Goal: Task Accomplishment & Management: Use online tool/utility

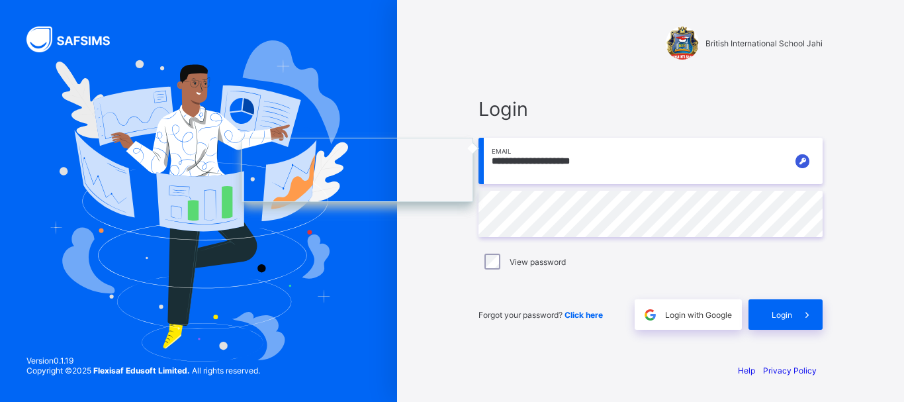
type input "**********"
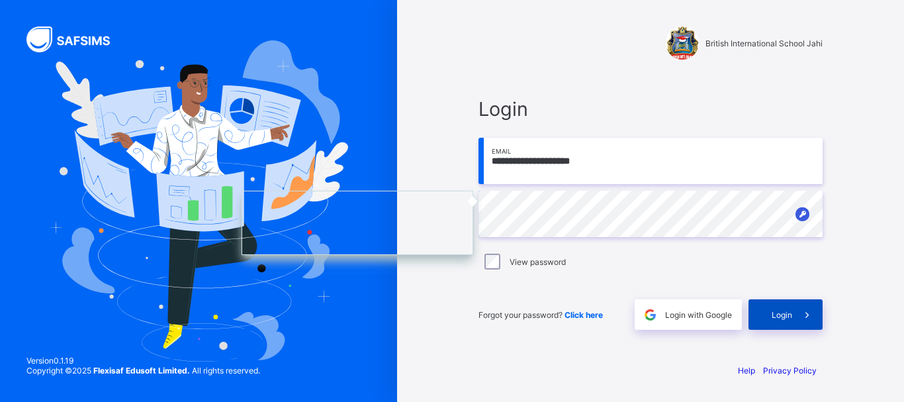
click at [780, 318] on span "Login" at bounding box center [781, 315] width 21 height 10
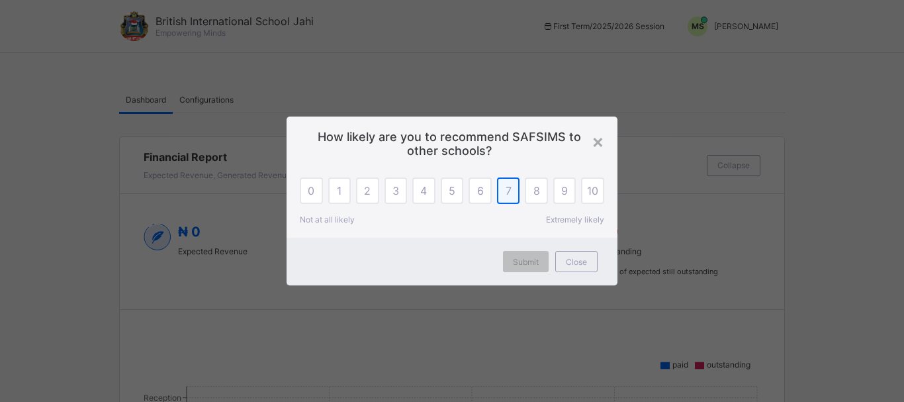
click at [502, 193] on div "7" at bounding box center [508, 190] width 23 height 26
click at [524, 260] on span "Submit" at bounding box center [526, 262] width 26 height 10
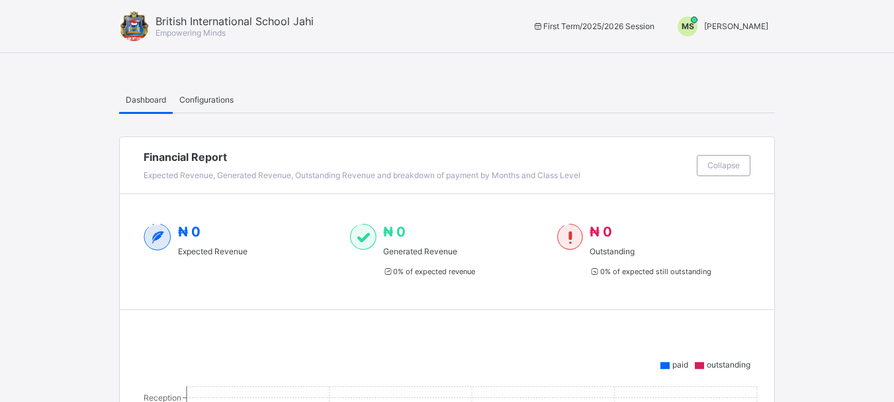
click at [742, 21] on span "[PERSON_NAME]" at bounding box center [736, 26] width 64 height 10
click at [728, 57] on span "Switch to Admin View" at bounding box center [718, 56] width 101 height 15
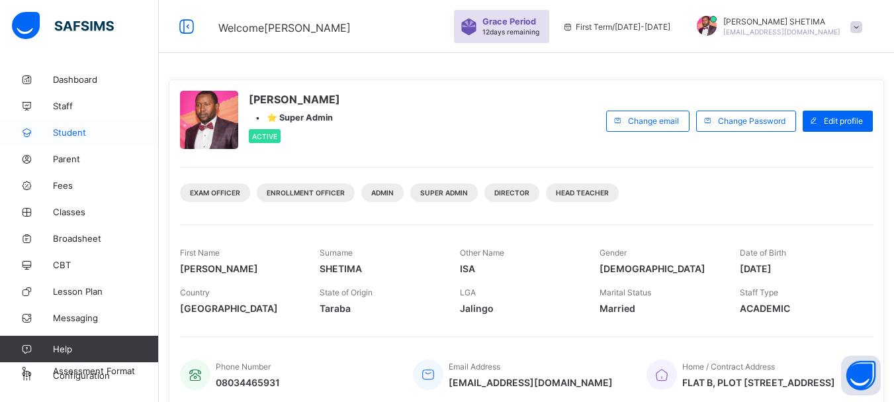
click at [77, 130] on span "Student" at bounding box center [106, 132] width 106 height 11
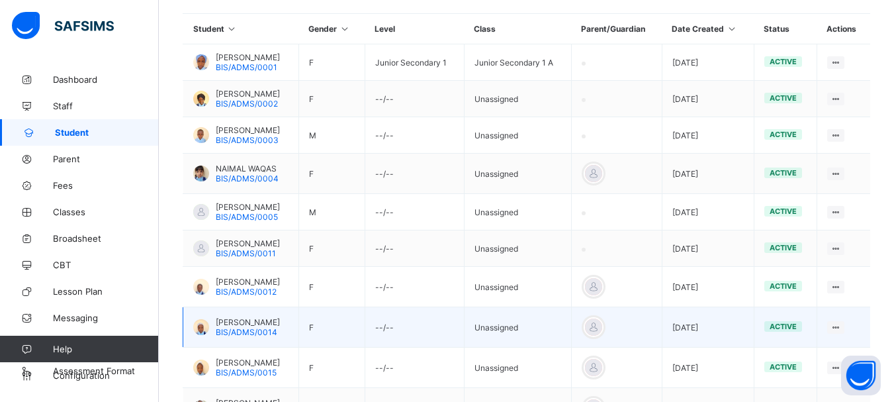
scroll to position [301, 0]
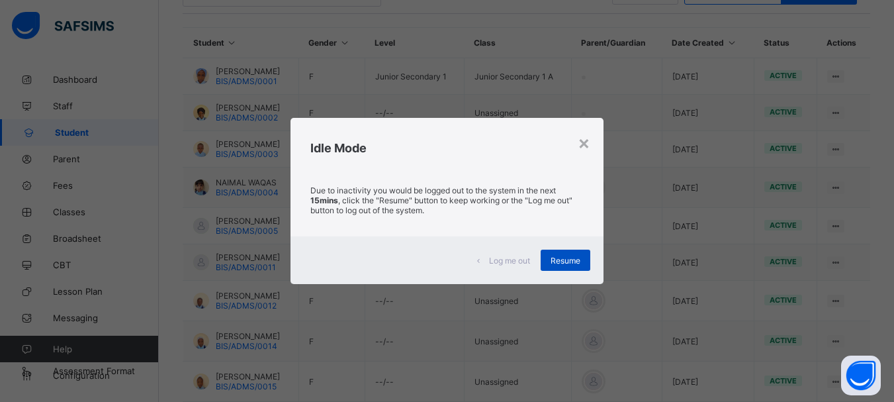
click at [563, 261] on span "Resume" at bounding box center [565, 260] width 30 height 10
click at [575, 253] on div "Resume" at bounding box center [565, 259] width 50 height 21
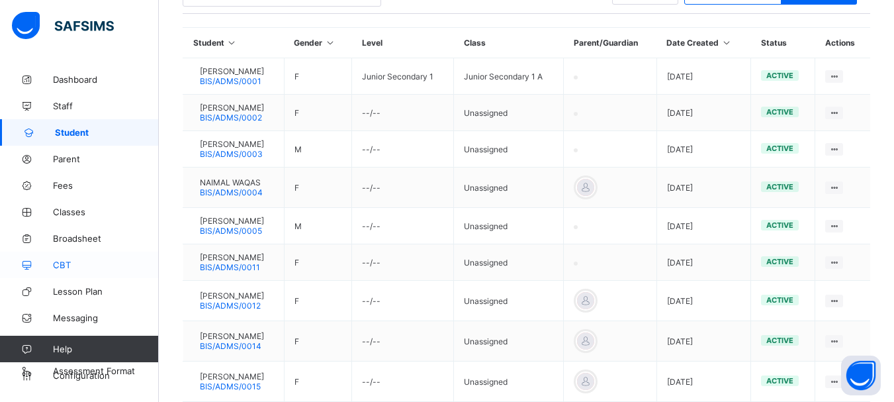
click at [60, 259] on link "CBT" at bounding box center [79, 264] width 159 height 26
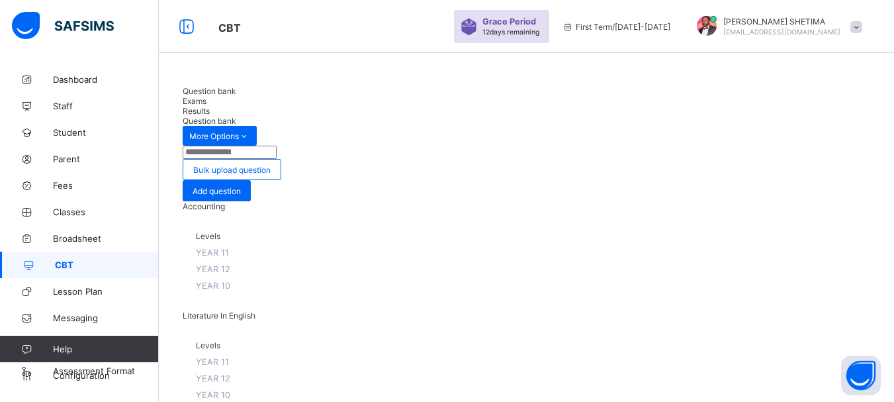
click at [206, 98] on span "Exams" at bounding box center [195, 101] width 24 height 10
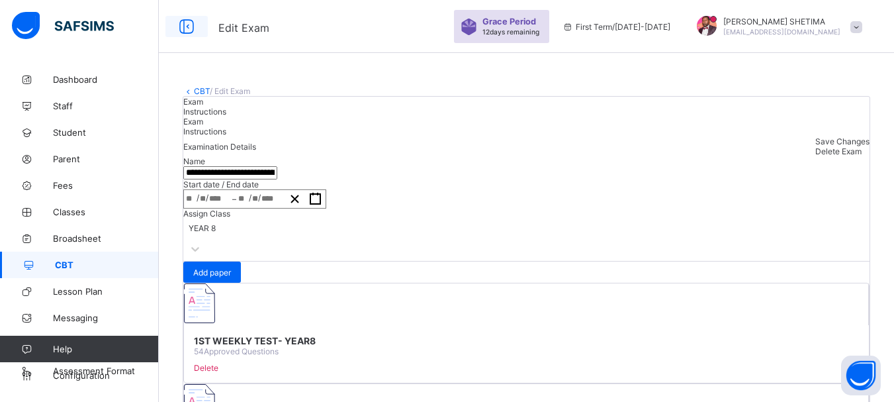
click at [189, 32] on icon at bounding box center [186, 26] width 22 height 19
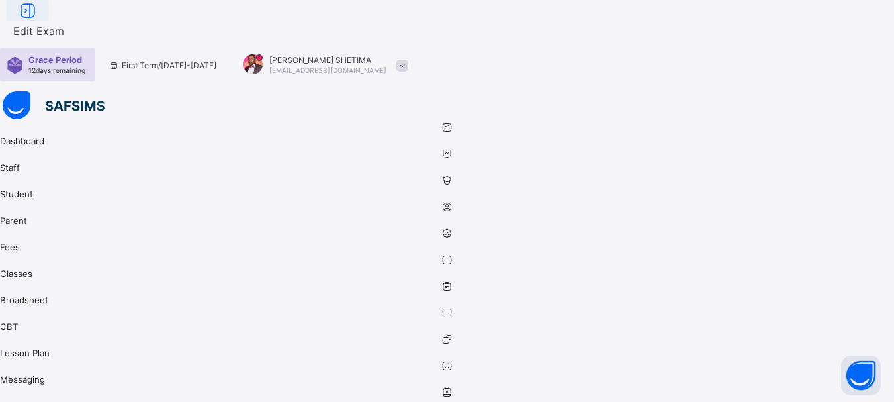
click at [39, 21] on icon at bounding box center [28, 10] width 22 height 19
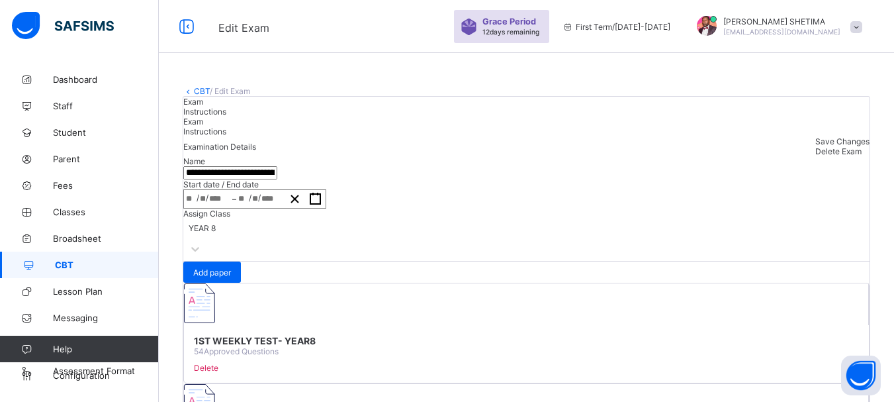
click at [194, 93] on link "CBT" at bounding box center [202, 91] width 16 height 10
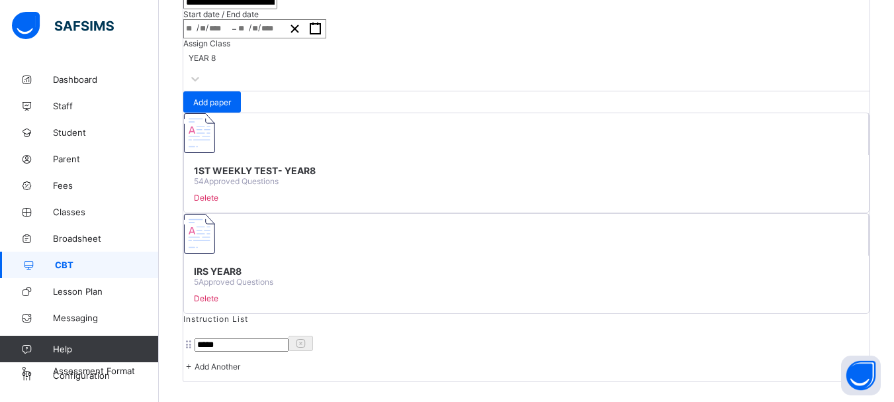
scroll to position [208, 0]
click at [231, 107] on span "Add paper" at bounding box center [212, 102] width 38 height 10
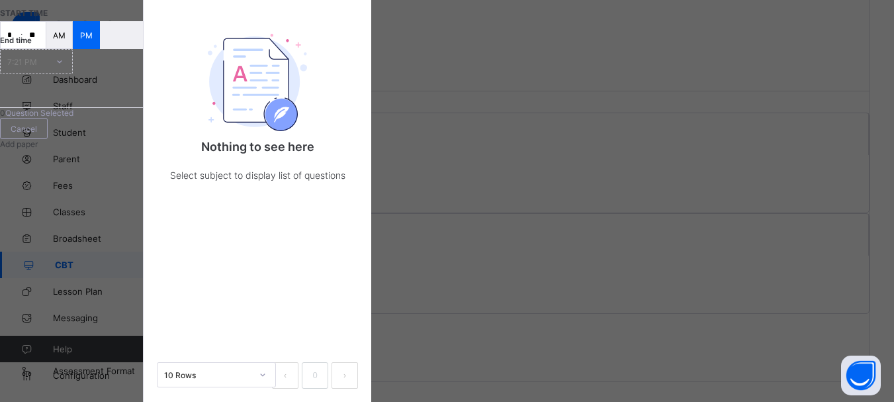
scroll to position [305, 0]
click at [37, 134] on span "Cancel" at bounding box center [24, 129] width 26 height 10
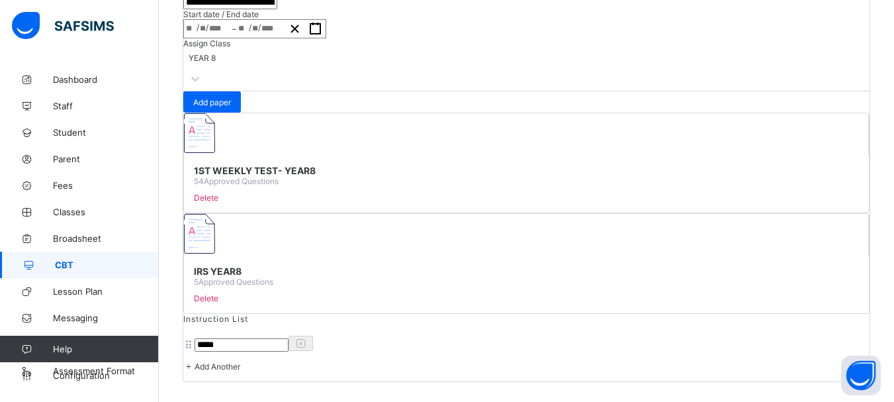
click at [892, 48] on div "**********" at bounding box center [526, 148] width 735 height 505
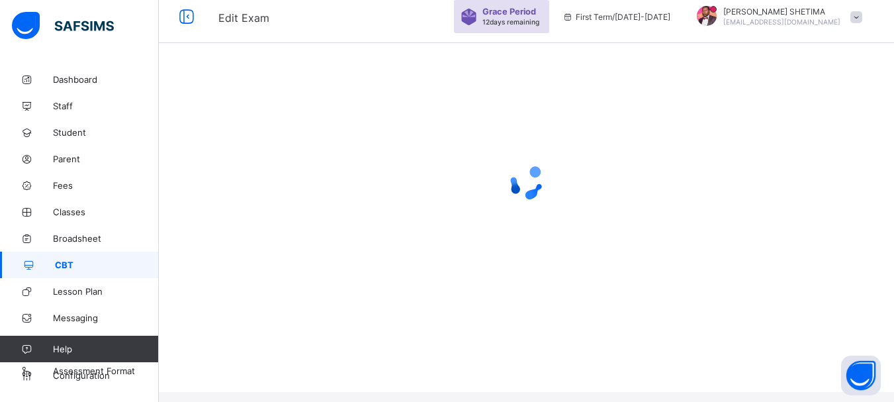
scroll to position [0, 0]
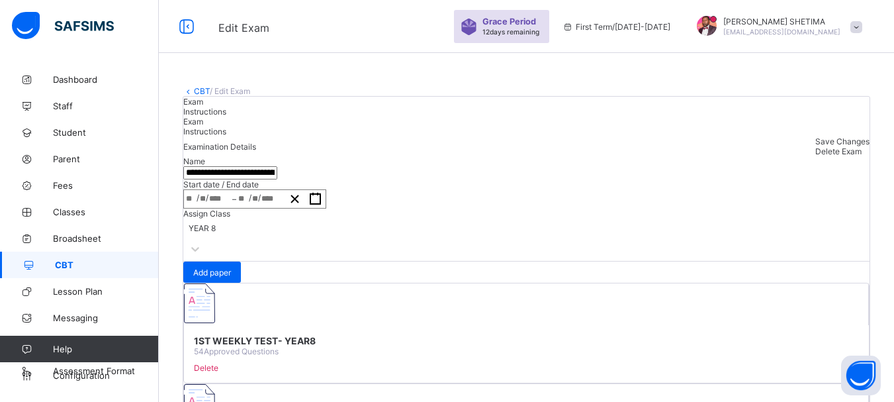
click at [226, 116] on span "Instructions" at bounding box center [204, 112] width 43 height 10
click at [192, 91] on icon at bounding box center [188, 91] width 11 height 10
click at [200, 87] on link "CBT" at bounding box center [202, 91] width 16 height 10
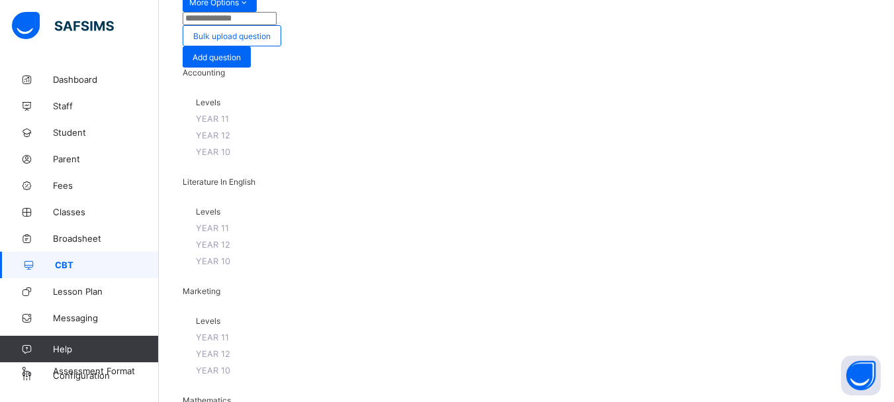
scroll to position [133, 0]
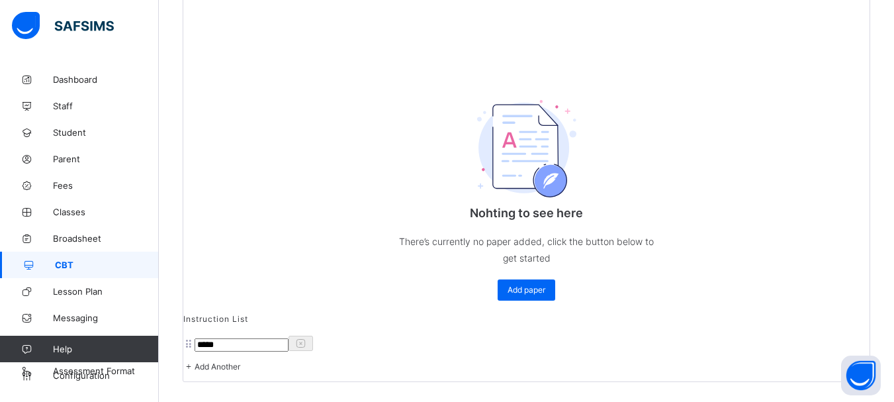
scroll to position [346, 0]
click at [529, 294] on span "Add paper" at bounding box center [526, 289] width 38 height 10
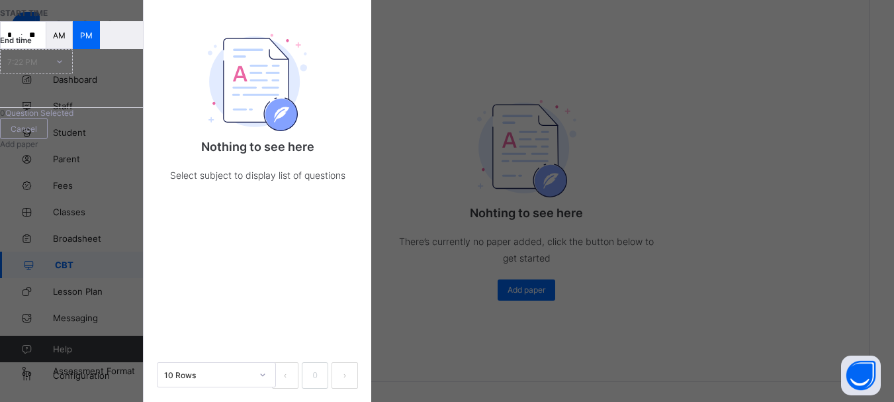
scroll to position [297, 0]
click at [48, 139] on div "Cancel" at bounding box center [24, 128] width 48 height 21
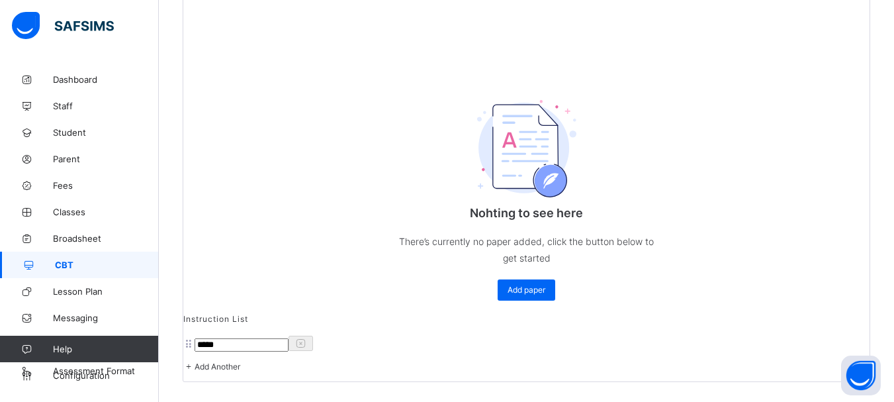
scroll to position [0, 0]
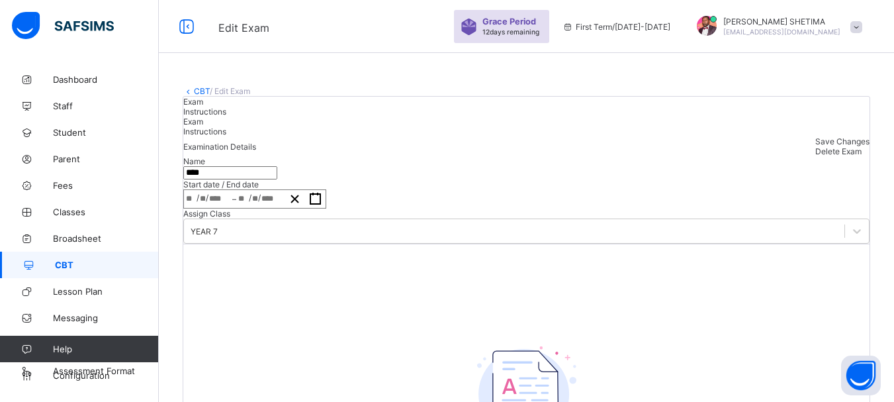
click at [51, 256] on link "CBT" at bounding box center [79, 264] width 159 height 26
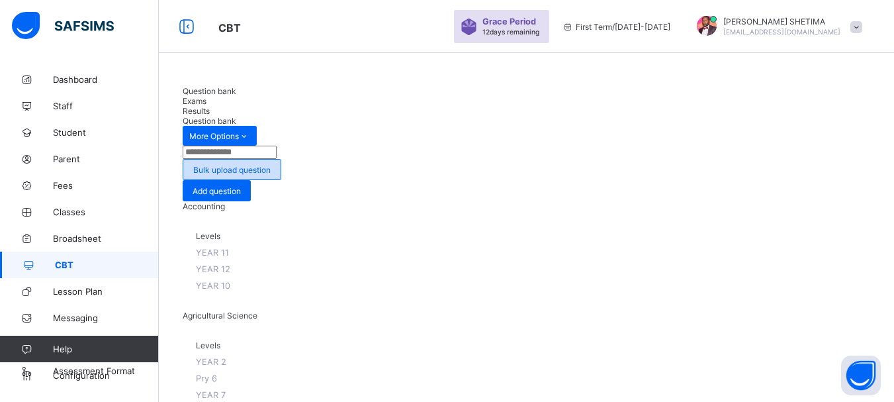
click at [271, 165] on span "Bulk upload question" at bounding box center [231, 170] width 77 height 10
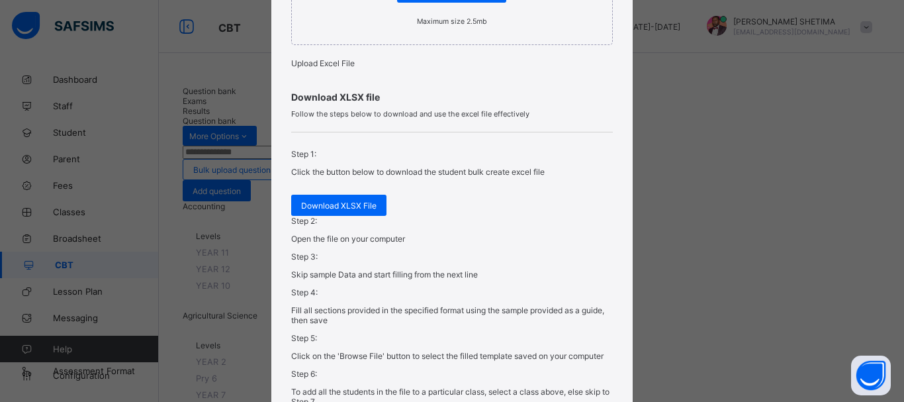
scroll to position [372, 0]
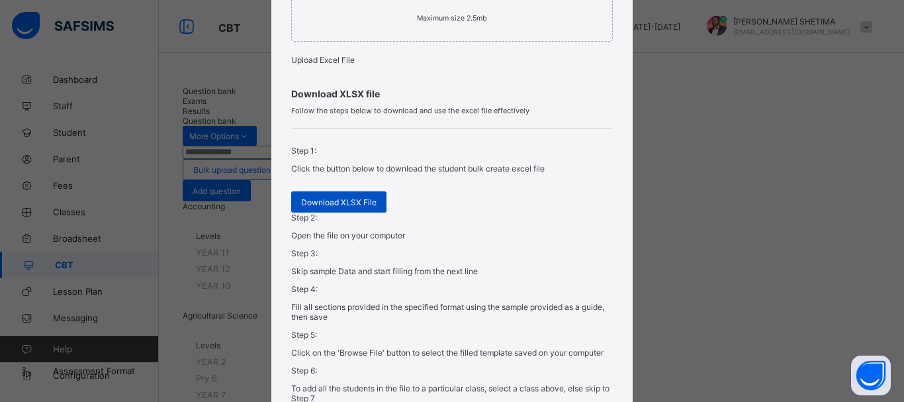
click at [353, 207] on span "Download XLSX File" at bounding box center [338, 202] width 75 height 10
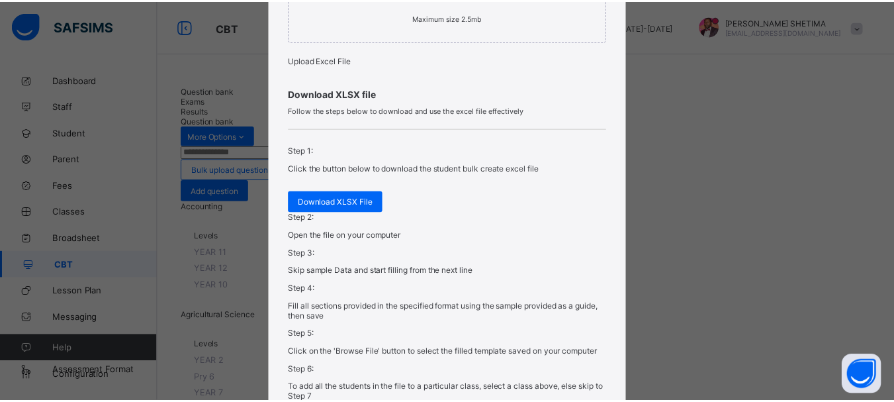
scroll to position [538, 0]
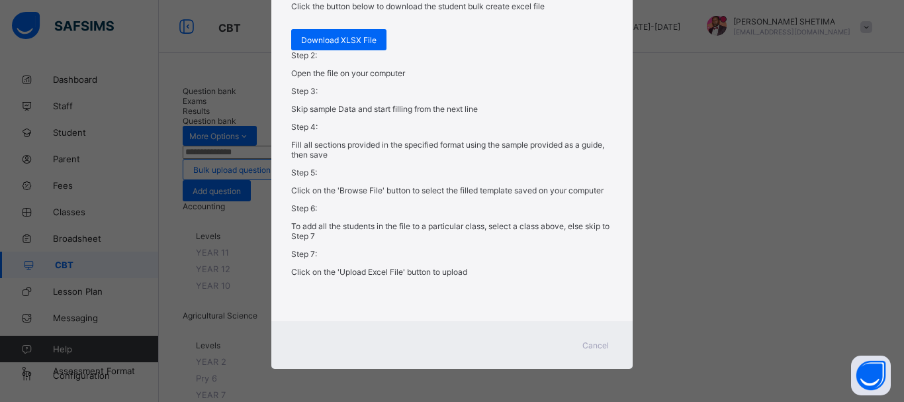
click at [597, 341] on span "Cancel" at bounding box center [595, 345] width 26 height 10
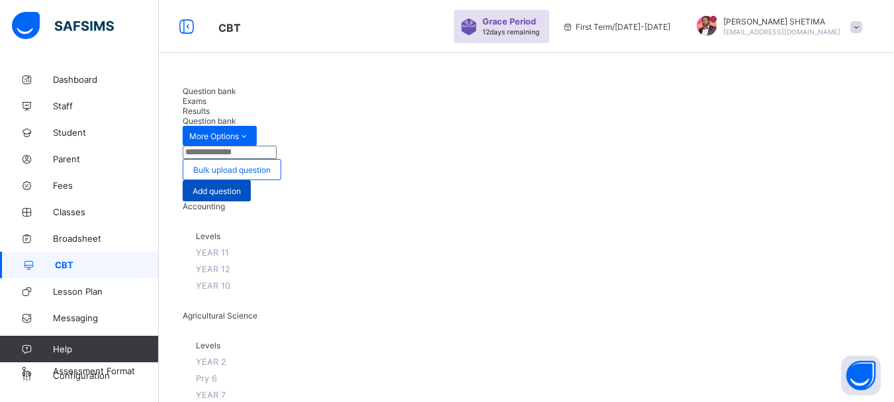
click at [241, 186] on span "Add question" at bounding box center [217, 191] width 48 height 10
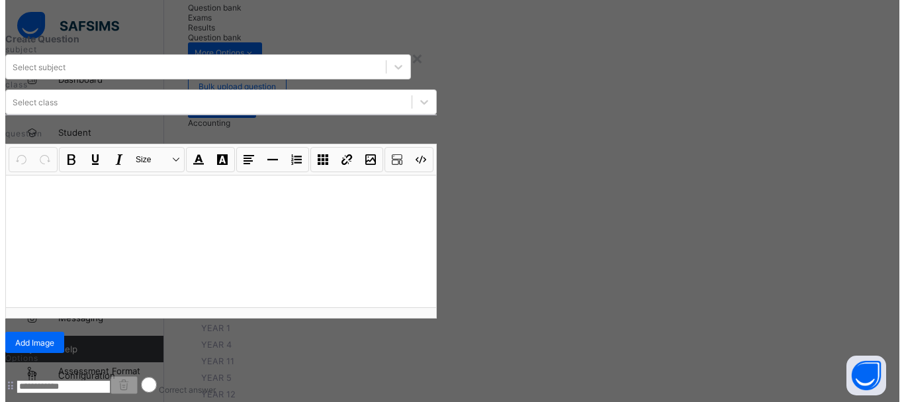
scroll to position [77, 0]
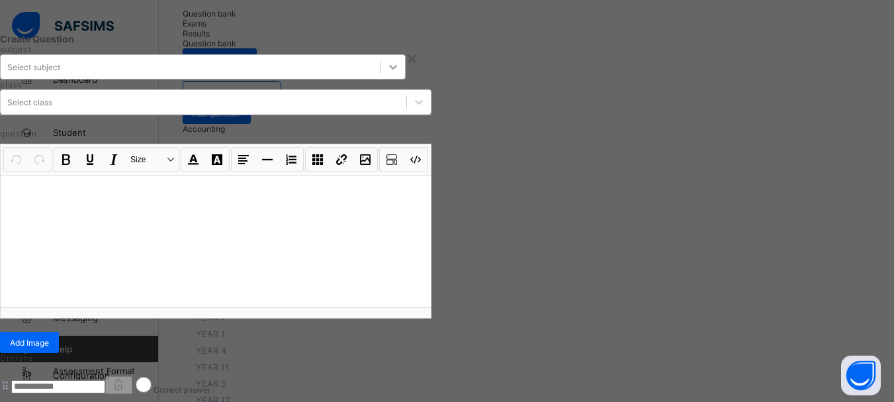
click at [386, 73] on icon at bounding box center [392, 66] width 13 height 13
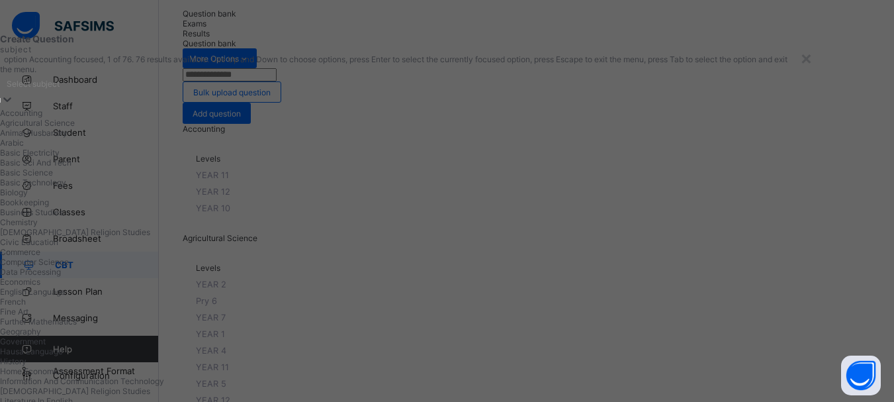
click at [14, 106] on icon at bounding box center [7, 99] width 13 height 13
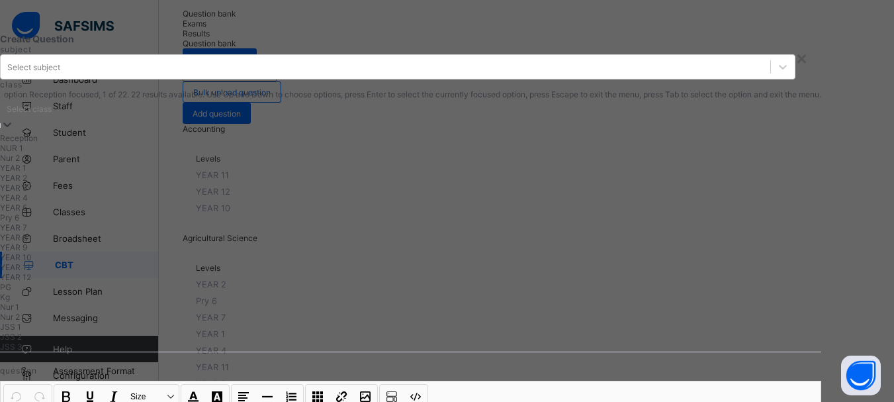
click at [14, 118] on icon at bounding box center [7, 124] width 13 height 13
click at [11, 122] on icon at bounding box center [7, 124] width 8 height 5
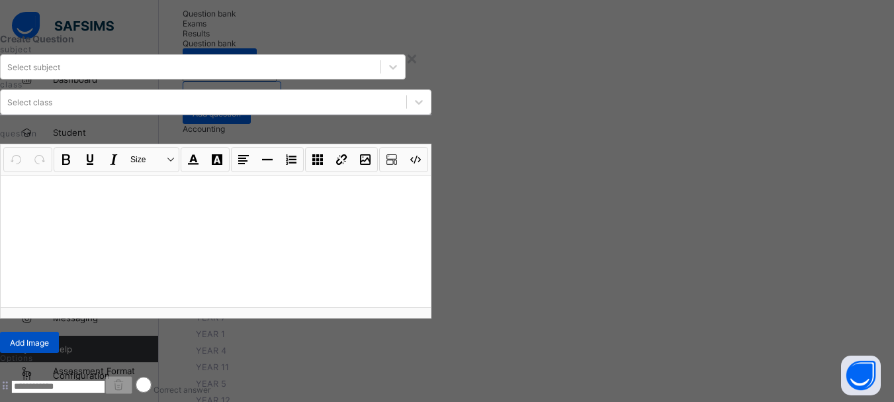
click at [49, 347] on span "Add Image" at bounding box center [29, 342] width 39 height 10
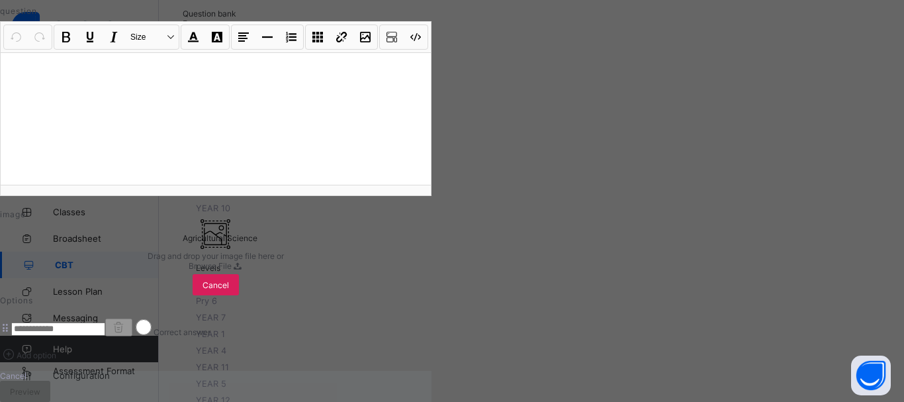
scroll to position [251, 0]
click at [232, 261] on span "Browse File" at bounding box center [210, 266] width 43 height 10
click at [229, 280] on span "Cancel" at bounding box center [215, 285] width 26 height 10
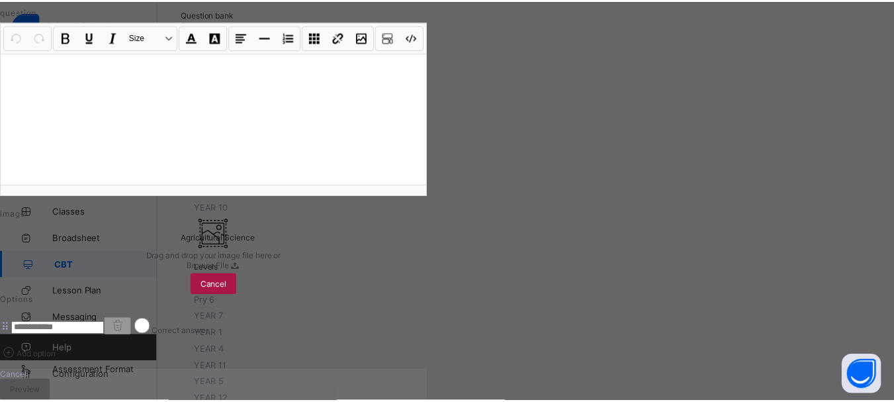
scroll to position [226, 0]
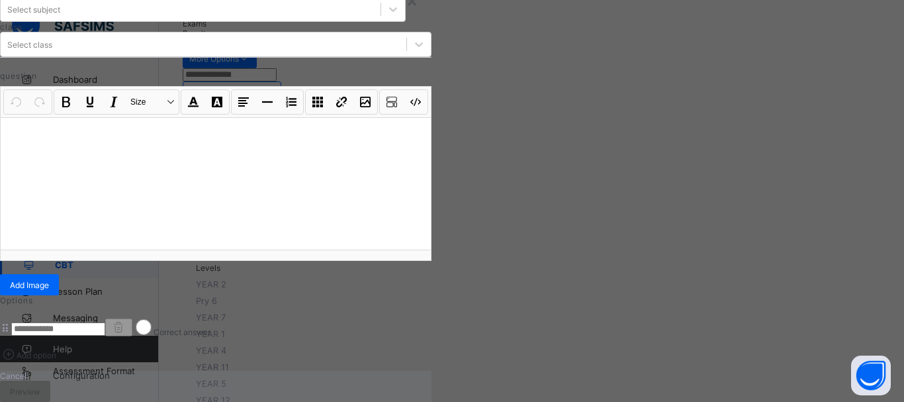
click at [26, 370] on span "Cancel" at bounding box center [13, 375] width 26 height 10
